Goal: Information Seeking & Learning: Find specific page/section

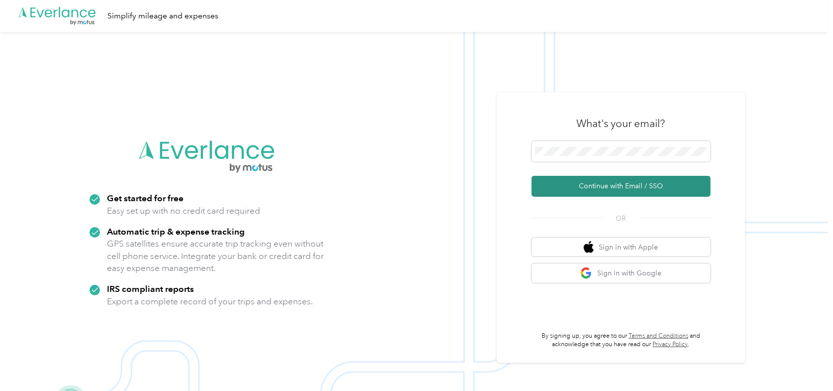
click at [591, 185] on button "Continue with Email / SSO" at bounding box center [621, 186] width 179 height 21
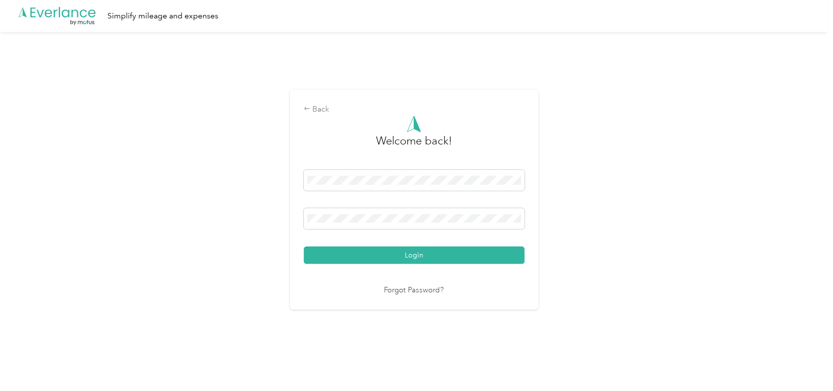
click at [304, 246] on button "Login" at bounding box center [414, 254] width 221 height 17
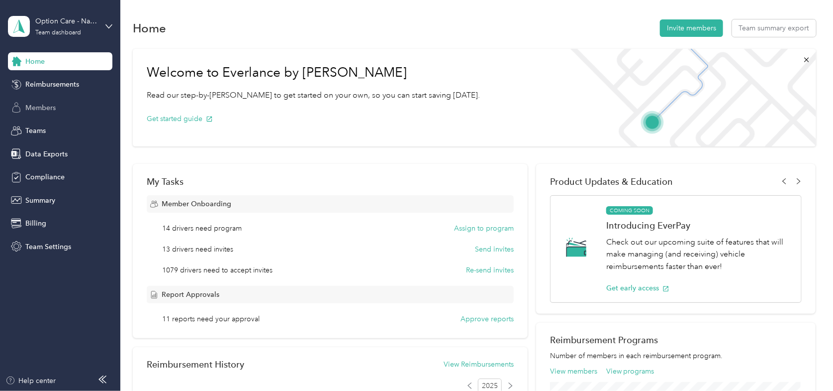
click at [58, 108] on div "Members" at bounding box center [60, 108] width 104 height 18
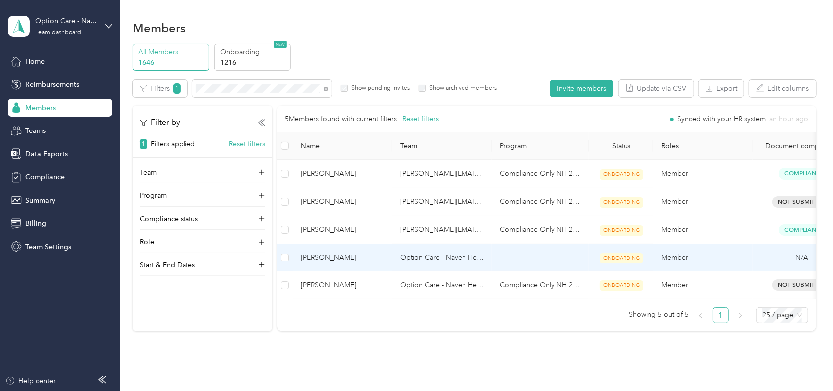
click at [339, 257] on span "[PERSON_NAME]" at bounding box center [343, 257] width 84 height 11
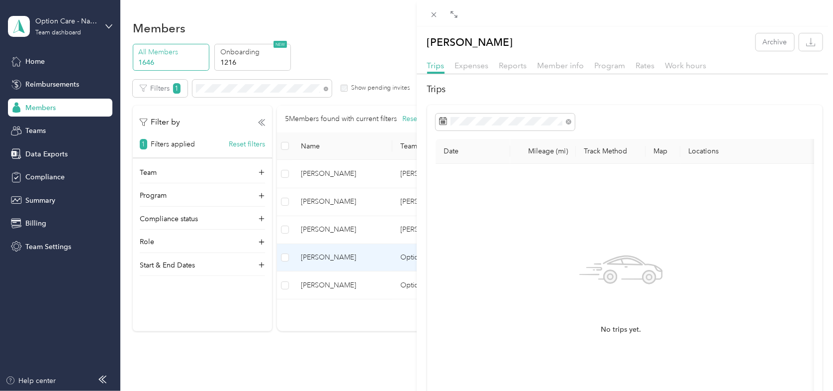
click at [323, 89] on div "[PERSON_NAME] Archive Trips Expenses Reports Member info Program Rates Work hou…" at bounding box center [416, 195] width 833 height 391
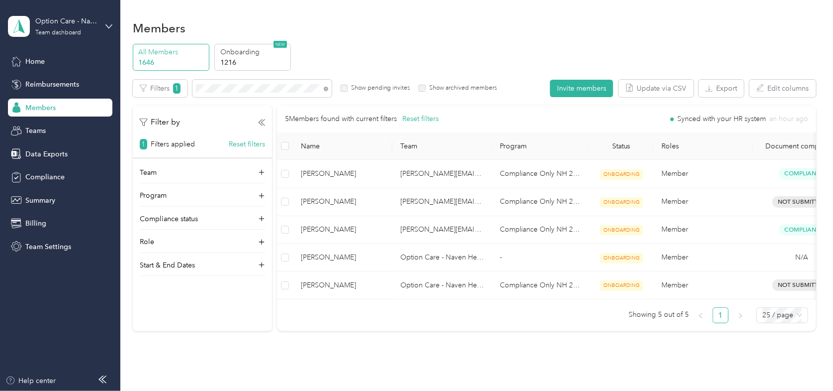
click at [326, 89] on div at bounding box center [416, 195] width 833 height 391
click at [327, 90] on icon at bounding box center [326, 89] width 4 height 4
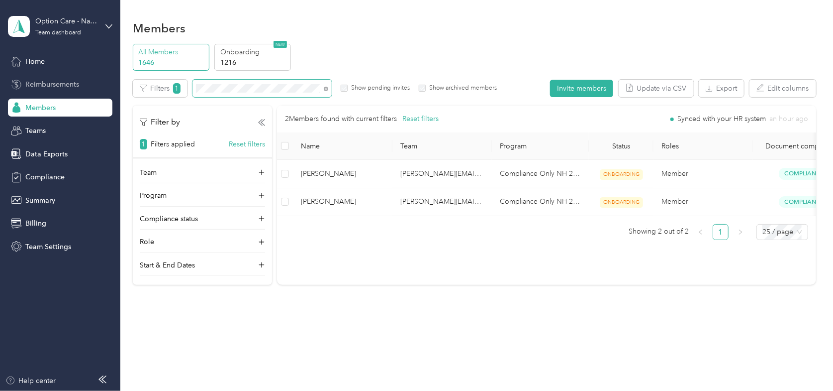
click at [108, 87] on section "Option Care - Naven Health Team dashboard Home Reimbursements Members Teams Dat…" at bounding box center [414, 195] width 829 height 391
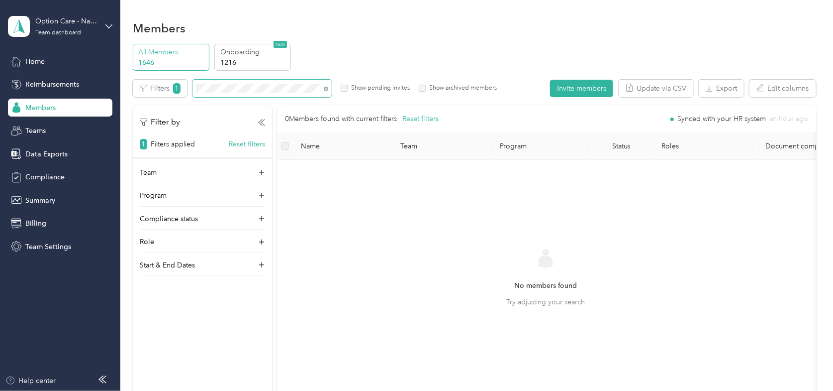
click at [85, 73] on section "Option Care - Naven Health Team dashboard Home Reimbursements Members Teams Dat…" at bounding box center [414, 195] width 829 height 391
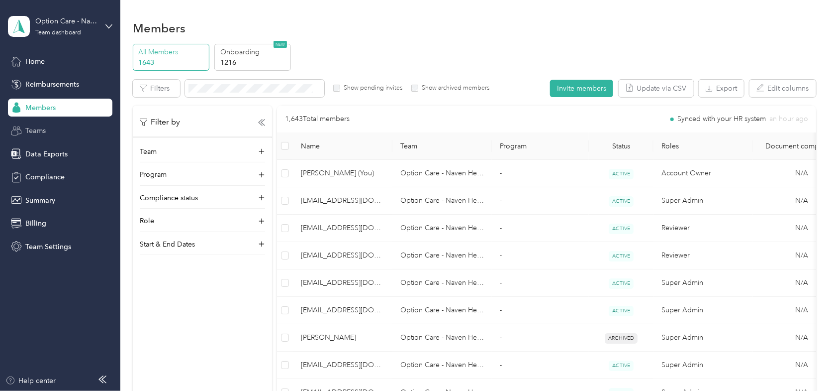
click at [46, 129] on div "Teams" at bounding box center [60, 131] width 104 height 18
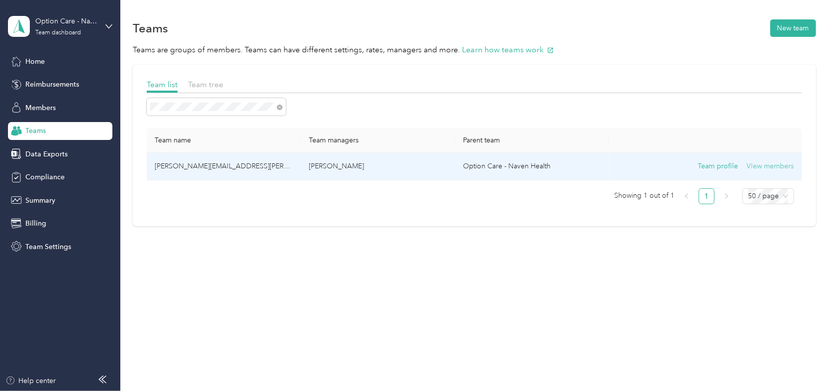
click at [783, 164] on button "View members" at bounding box center [770, 166] width 47 height 11
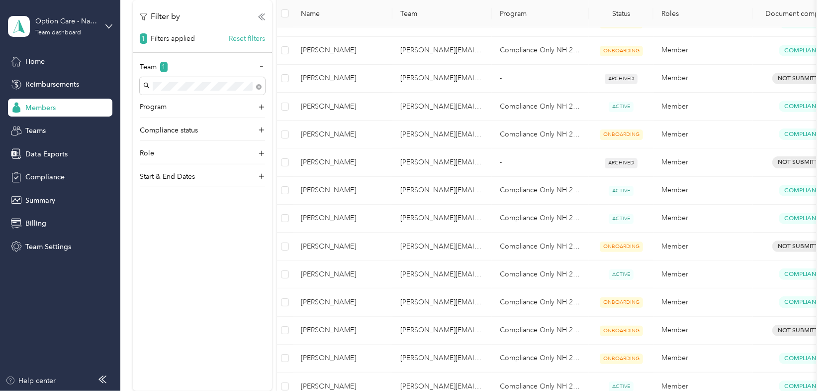
scroll to position [149, 0]
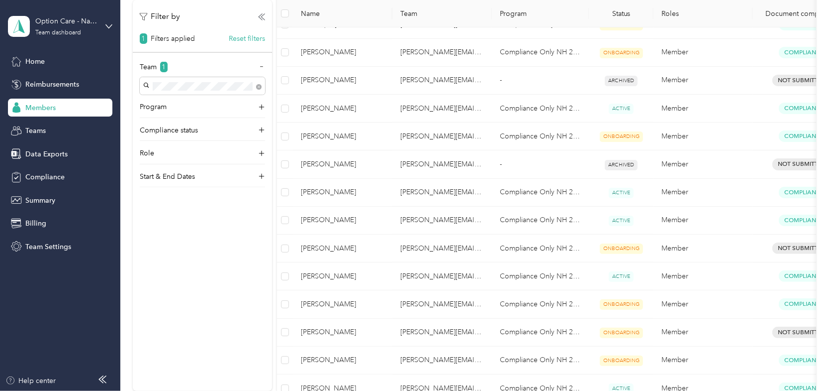
click at [357, 16] on span "Name" at bounding box center [343, 13] width 84 height 8
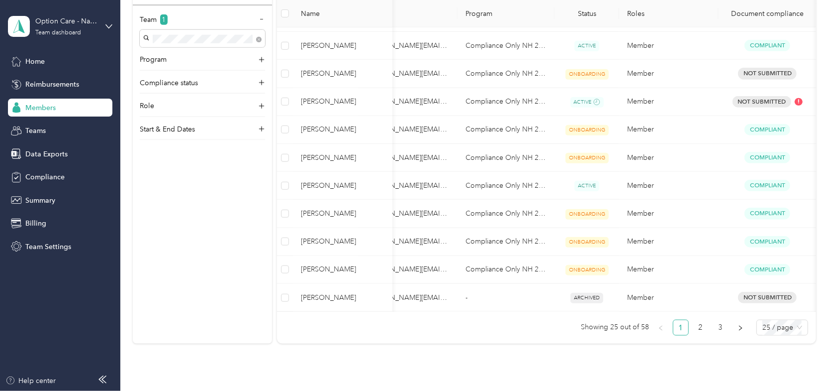
scroll to position [0, 0]
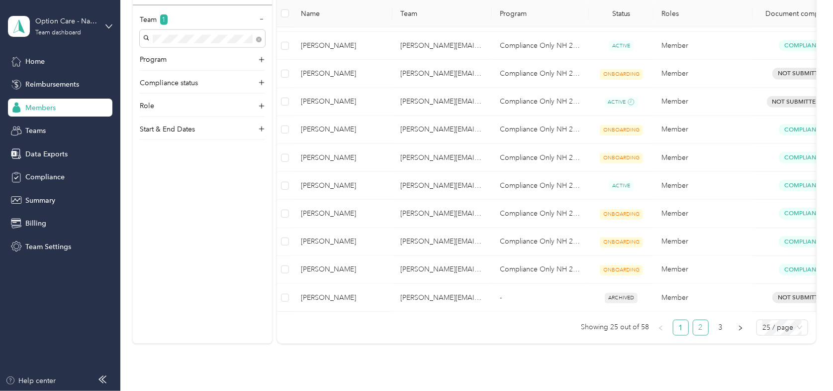
click at [698, 334] on link "2" at bounding box center [701, 327] width 15 height 15
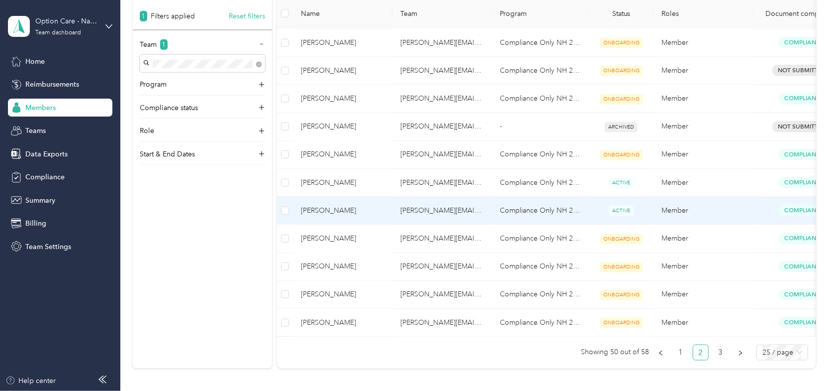
scroll to position [617, 0]
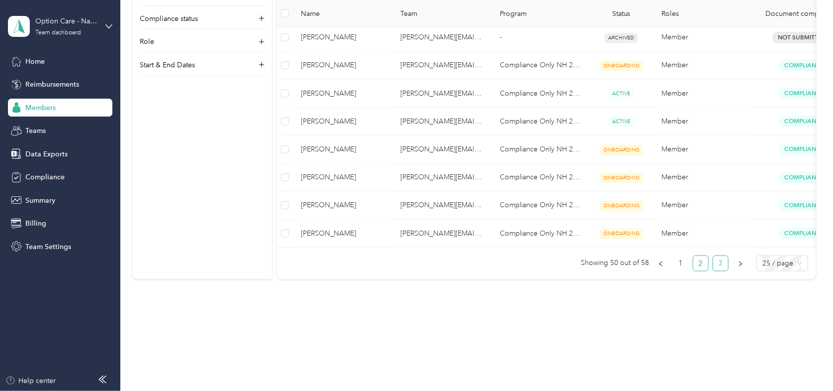
click at [718, 260] on link "3" at bounding box center [721, 263] width 15 height 15
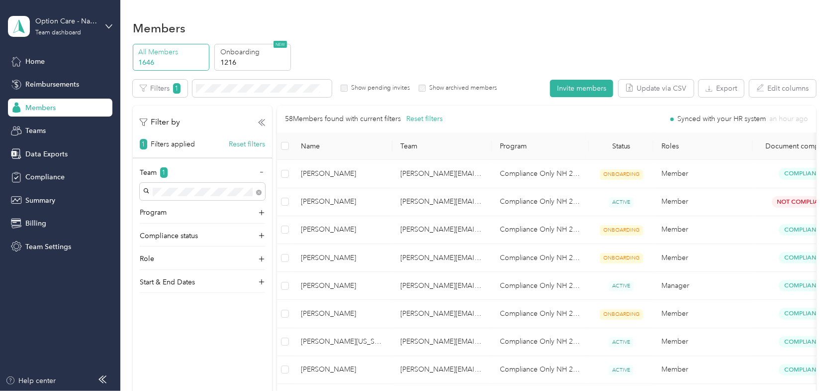
click at [418, 89] on div "Filters 1 Show pending invites Show archived members" at bounding box center [315, 88] width 364 height 17
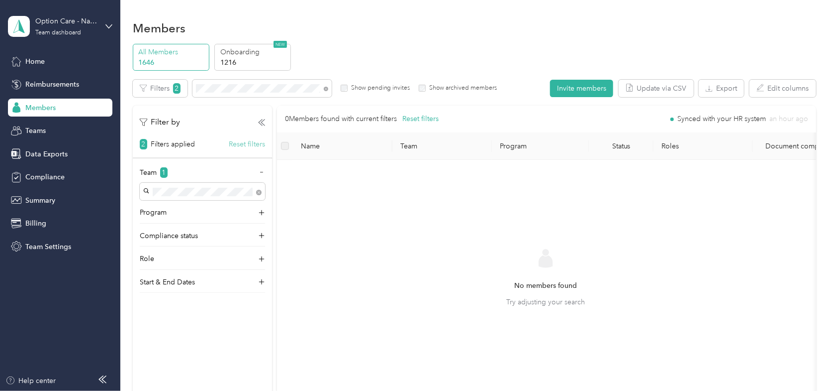
click at [245, 143] on button "Reset filters" at bounding box center [247, 144] width 36 height 10
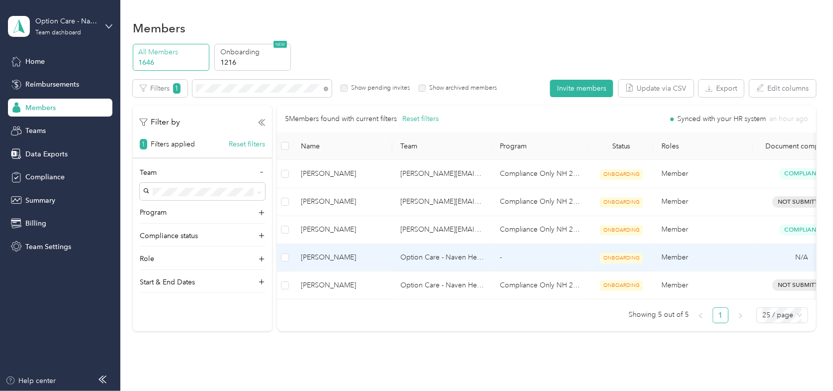
click at [307, 255] on span "[PERSON_NAME]" at bounding box center [343, 257] width 84 height 11
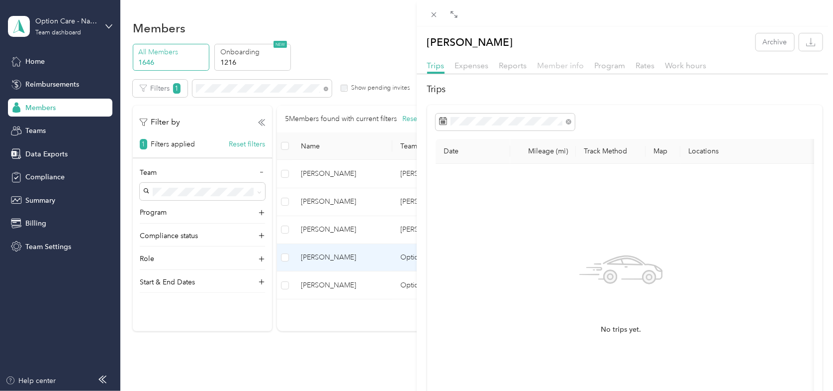
click at [571, 65] on span "Member info" at bounding box center [561, 65] width 47 height 9
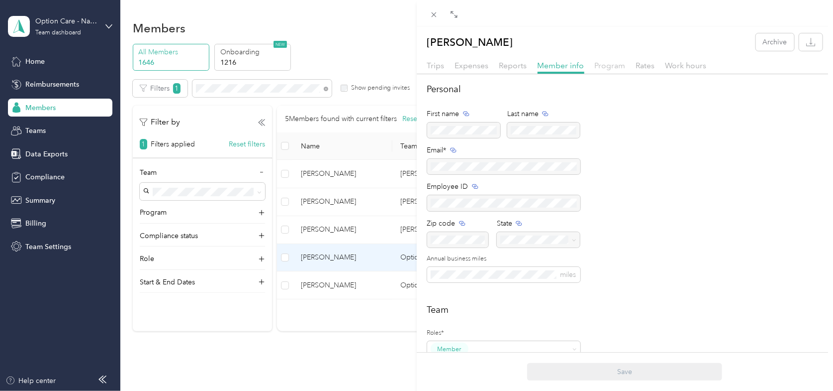
click at [602, 64] on span "Program" at bounding box center [610, 65] width 31 height 9
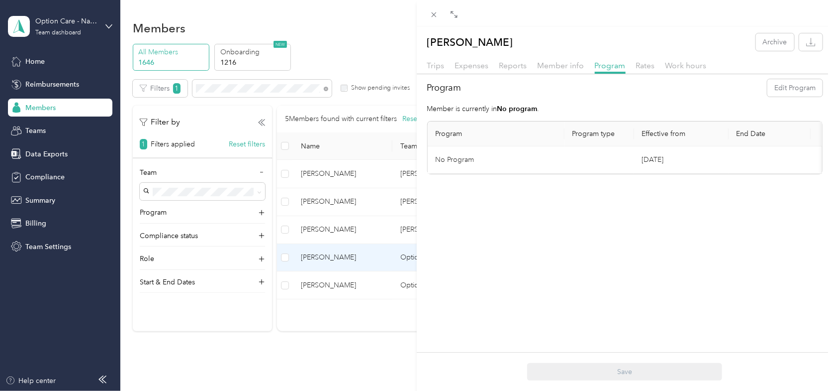
click at [39, 128] on div "[PERSON_NAME] Archive Trips Expenses Reports Member info Program Rates Work hou…" at bounding box center [416, 195] width 833 height 391
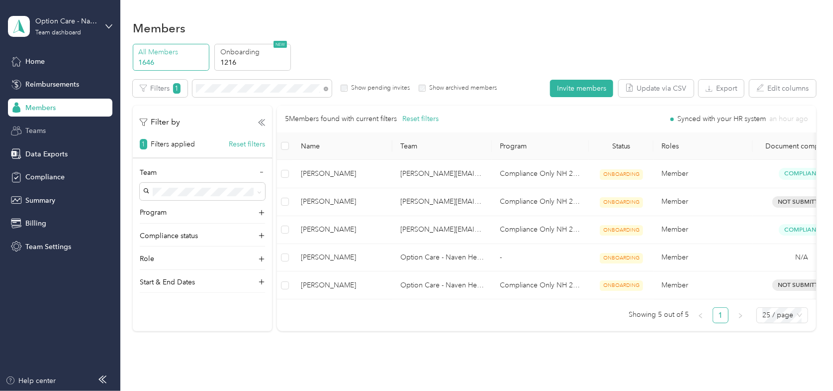
click at [40, 128] on span "Teams" at bounding box center [35, 130] width 20 height 10
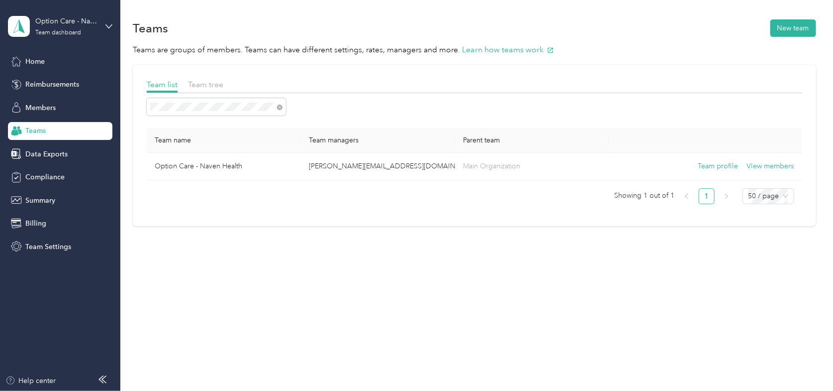
click at [58, 128] on div "Teams" at bounding box center [60, 131] width 104 height 18
click at [77, 106] on section "Option Care - Naven Health Team dashboard Home Reimbursements Members Teams Dat…" at bounding box center [414, 195] width 829 height 391
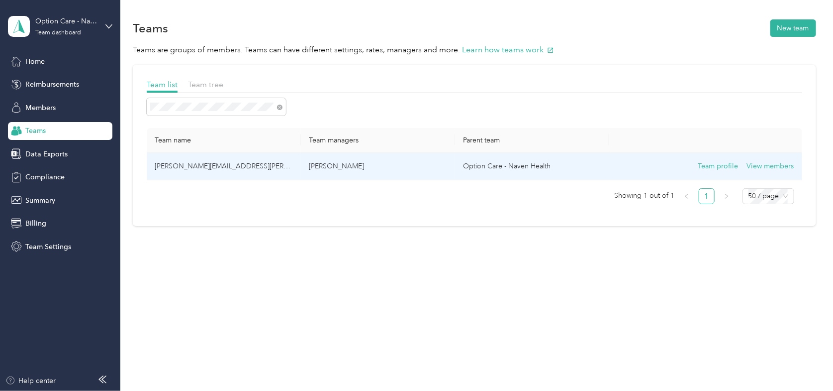
click at [222, 169] on td "[PERSON_NAME][EMAIL_ADDRESS][PERSON_NAME][DOMAIN_NAME]" at bounding box center [224, 166] width 154 height 27
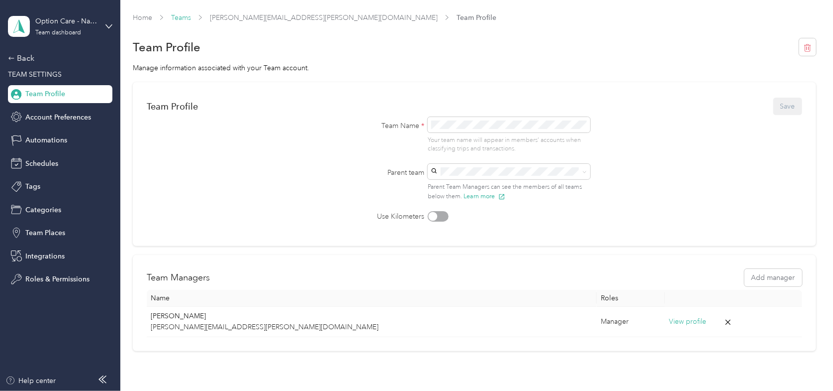
click at [183, 16] on link "Teams" at bounding box center [181, 17] width 20 height 8
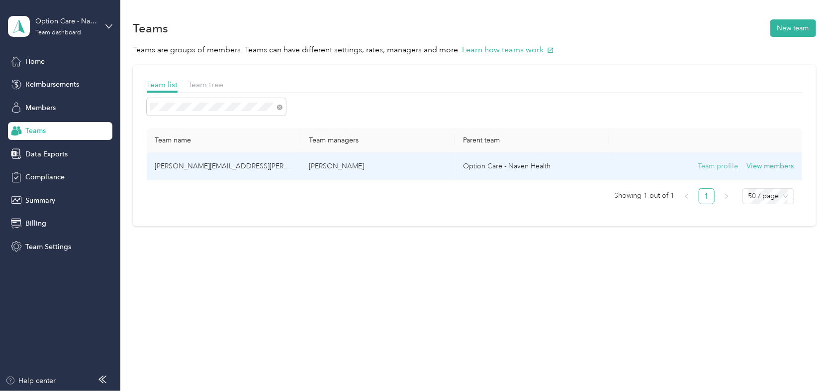
click at [731, 165] on button "Team profile" at bounding box center [718, 166] width 40 height 11
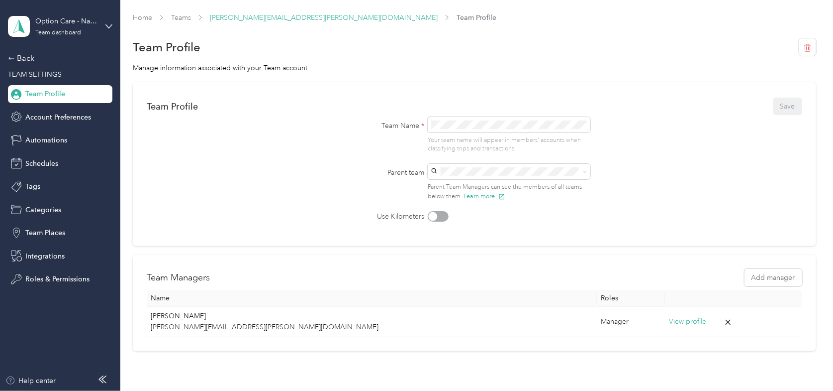
click at [277, 15] on link "[PERSON_NAME][EMAIL_ADDRESS][PERSON_NAME][DOMAIN_NAME]" at bounding box center [324, 17] width 228 height 8
click at [249, 17] on link "[PERSON_NAME][EMAIL_ADDRESS][PERSON_NAME][DOMAIN_NAME]" at bounding box center [324, 17] width 228 height 8
click at [178, 18] on link "Teams" at bounding box center [181, 17] width 20 height 8
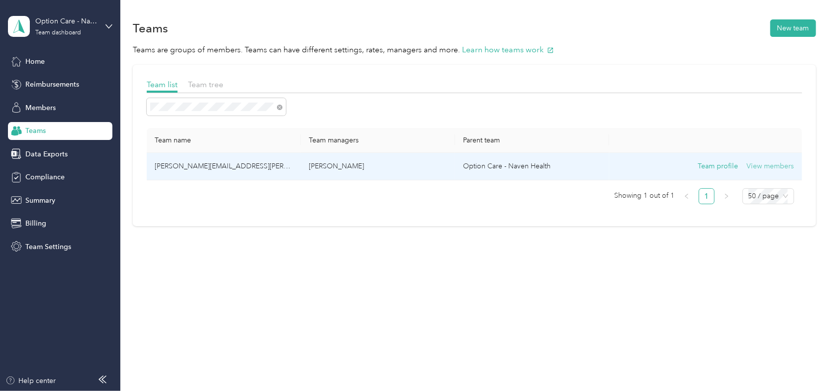
click at [784, 166] on button "View members" at bounding box center [770, 166] width 47 height 11
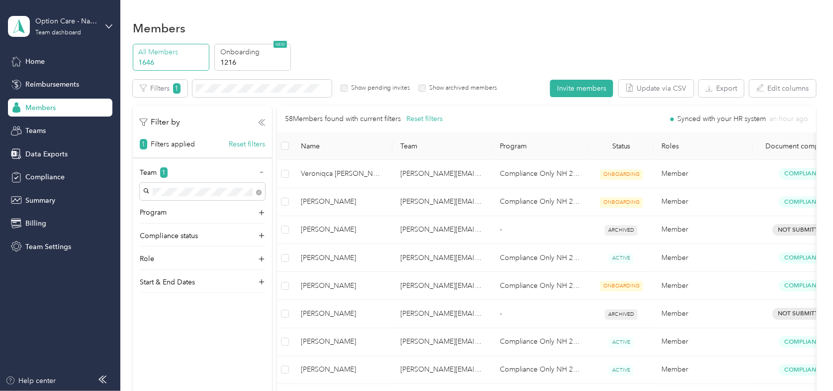
drag, startPoint x: 259, startPoint y: 145, endPoint x: 259, endPoint y: 121, distance: 23.9
click at [258, 145] on button "Reset filters" at bounding box center [247, 144] width 36 height 10
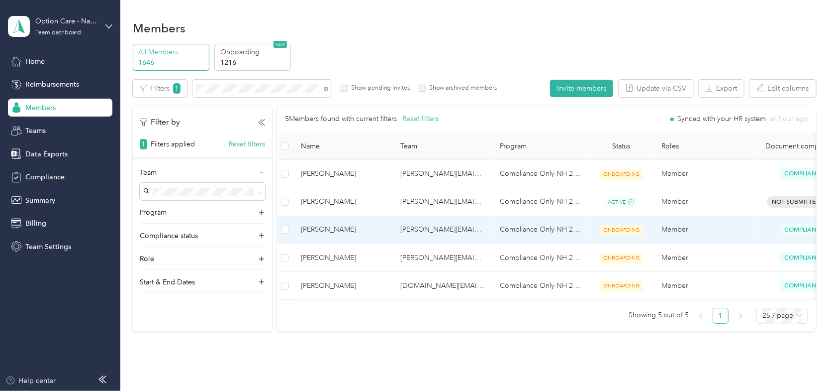
click at [337, 231] on span "[PERSON_NAME]" at bounding box center [343, 229] width 84 height 11
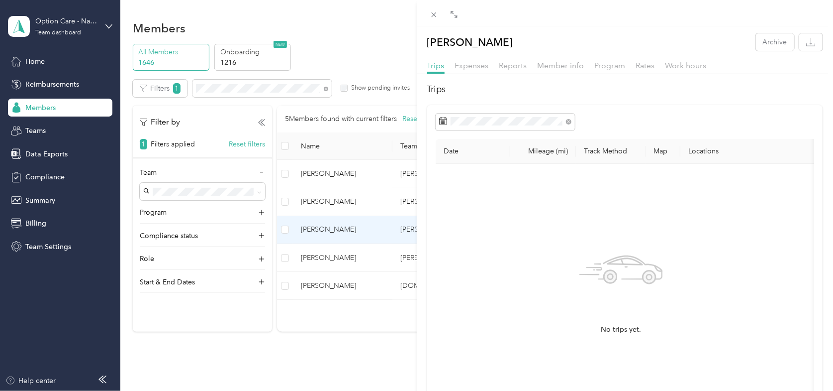
click at [351, 32] on div "[PERSON_NAME] Archive Trips Expenses Reports Member info Program Rates Work hou…" at bounding box center [416, 195] width 833 height 391
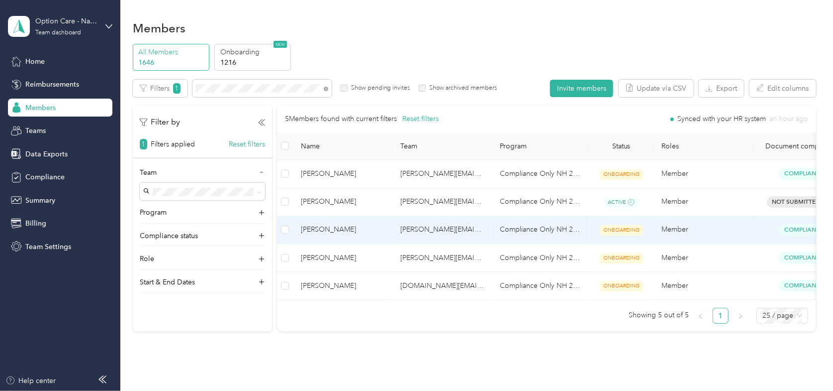
click at [322, 228] on span "[PERSON_NAME]" at bounding box center [343, 229] width 84 height 11
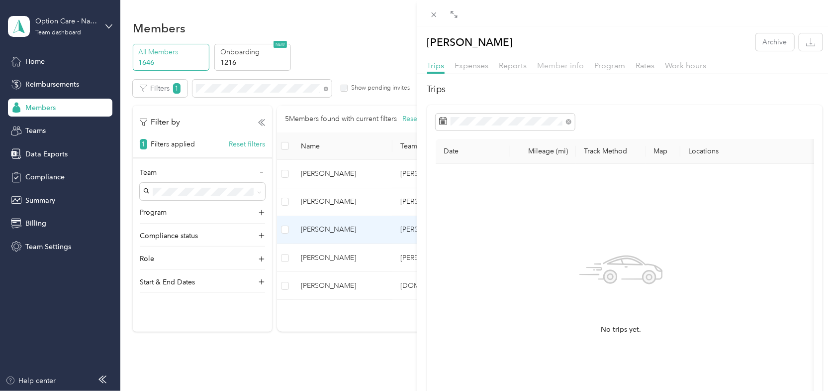
click at [548, 63] on span "Member info" at bounding box center [561, 65] width 47 height 9
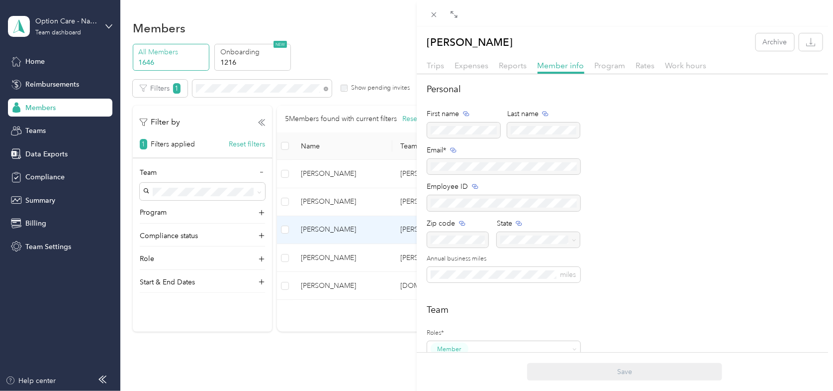
click at [332, 54] on div "[PERSON_NAME] Archive Trips Expenses Reports Member info Program Rates Work hou…" at bounding box center [416, 195] width 833 height 391
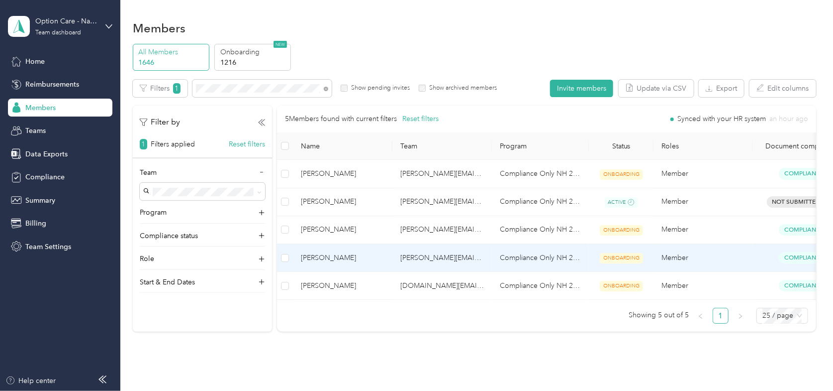
click at [329, 256] on span "[PERSON_NAME]" at bounding box center [343, 257] width 84 height 11
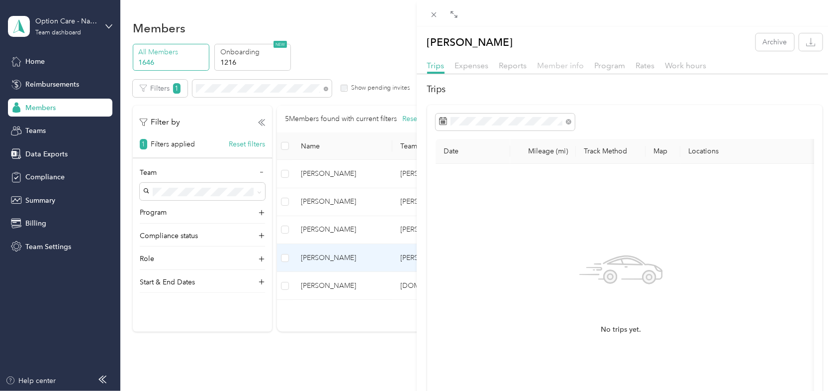
click at [564, 67] on span "Member info" at bounding box center [561, 65] width 47 height 9
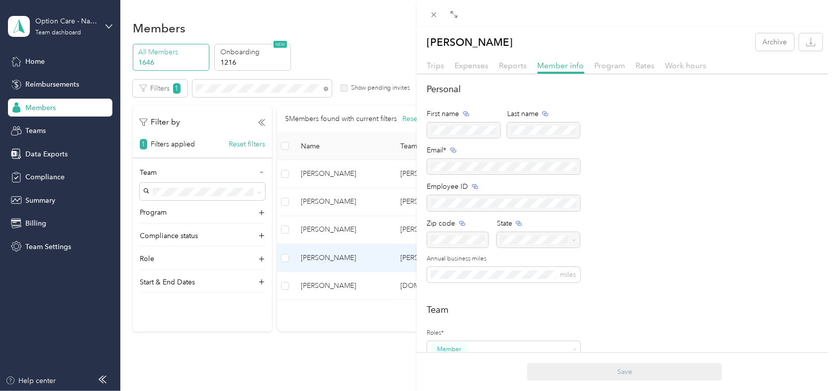
click at [353, 58] on div "[PERSON_NAME] Archive Trips Expenses Reports Member info Program Rates Work hou…" at bounding box center [416, 195] width 833 height 391
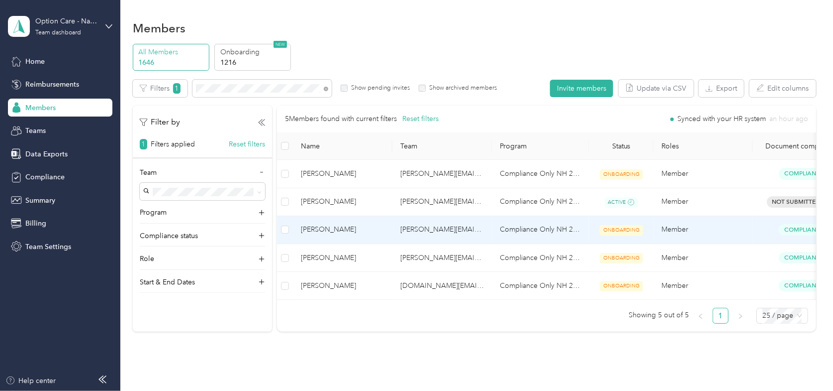
click at [336, 230] on span "[PERSON_NAME]" at bounding box center [343, 229] width 84 height 11
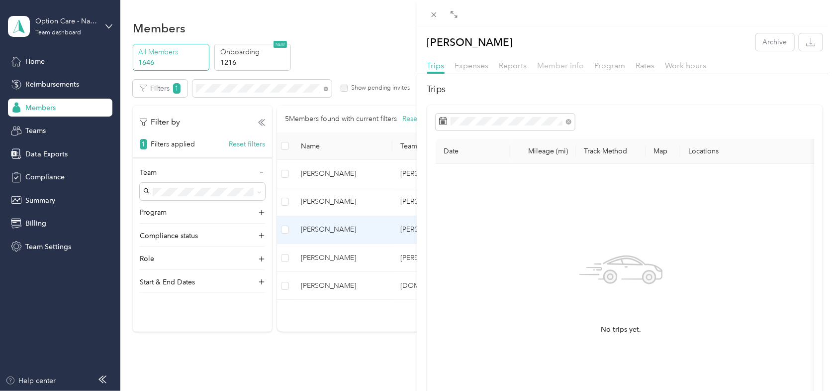
click at [580, 64] on span "Member info" at bounding box center [561, 65] width 47 height 9
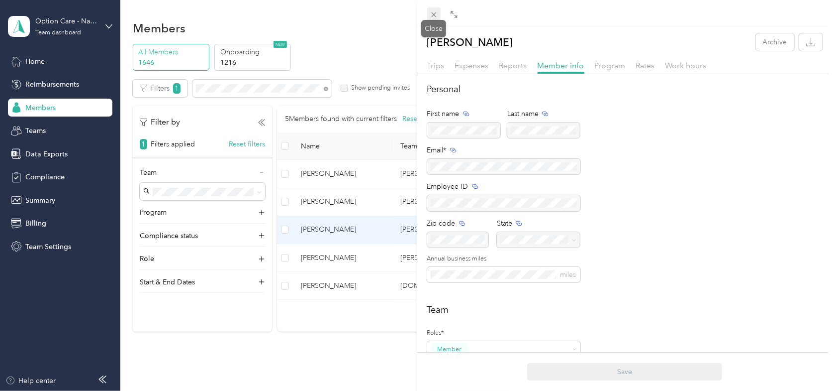
click at [432, 12] on icon at bounding box center [433, 14] width 5 height 5
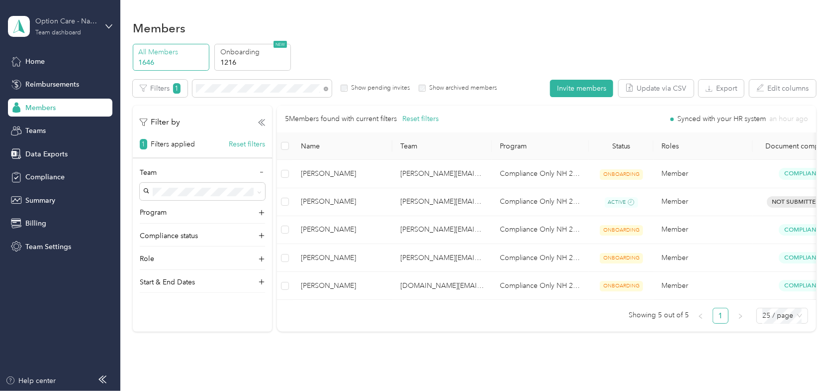
click at [63, 28] on div "Option Care - Naven Health Team dashboard" at bounding box center [66, 26] width 62 height 20
click at [35, 128] on div "Log out" at bounding box center [113, 126] width 196 height 17
